Goal: Information Seeking & Learning: Check status

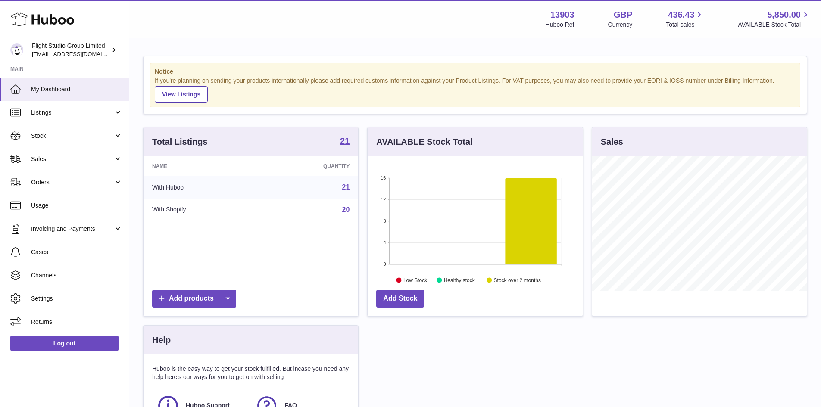
scroll to position [134, 215]
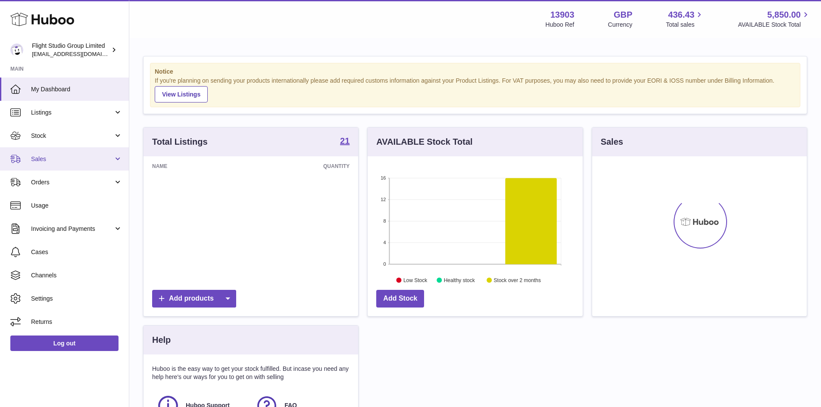
click at [47, 159] on span "Sales" at bounding box center [72, 159] width 82 height 8
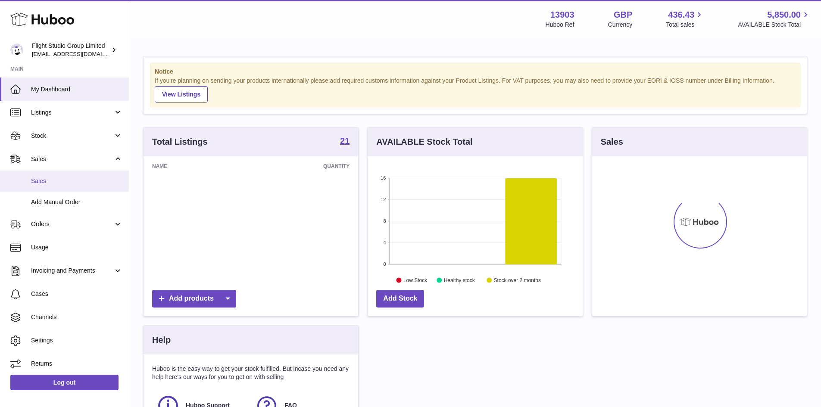
click at [47, 183] on span "Sales" at bounding box center [76, 181] width 91 height 8
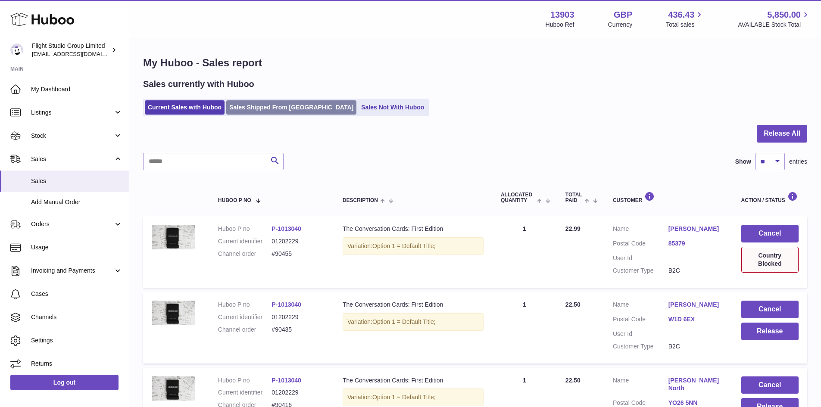
click at [275, 109] on link "Sales Shipped From [GEOGRAPHIC_DATA]" at bounding box center [291, 107] width 130 height 14
click at [277, 106] on link "Sales Shipped From [GEOGRAPHIC_DATA]" at bounding box center [291, 107] width 130 height 14
click at [268, 106] on link "Sales Shipped From [GEOGRAPHIC_DATA]" at bounding box center [291, 107] width 130 height 14
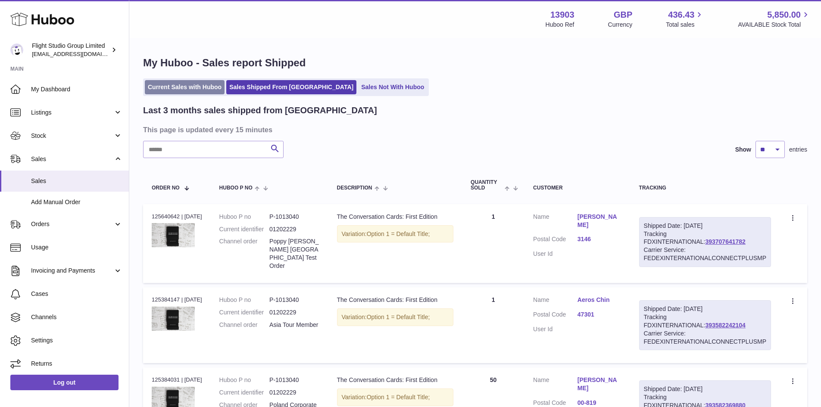
click at [186, 87] on link "Current Sales with Huboo" at bounding box center [185, 87] width 80 height 14
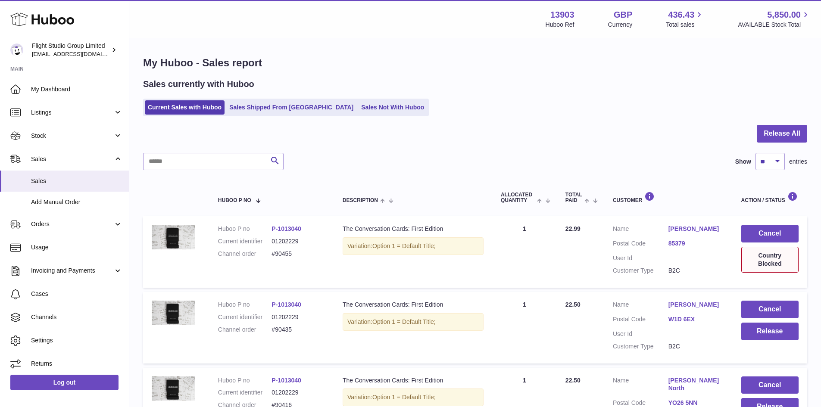
click at [677, 245] on link "85379" at bounding box center [696, 244] width 56 height 8
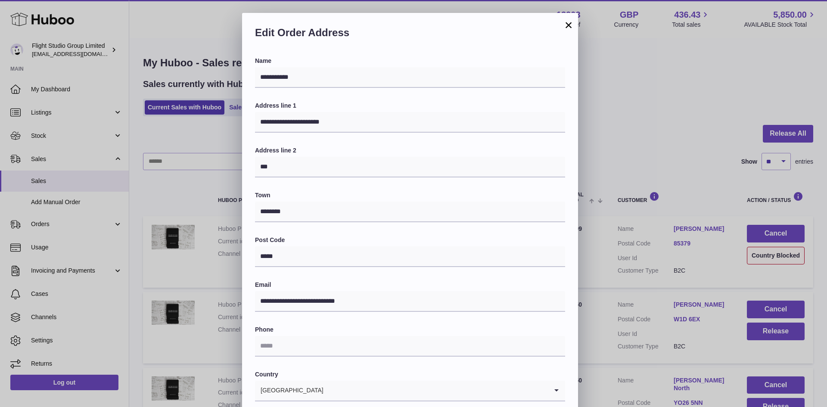
click at [571, 25] on button "×" at bounding box center [569, 25] width 10 height 10
